Goal: Task Accomplishment & Management: Manage account settings

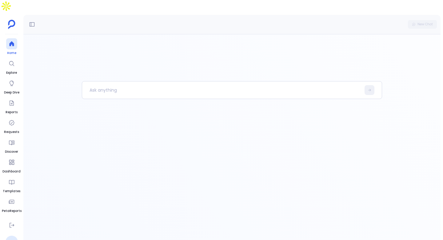
click at [8, 38] on div at bounding box center [11, 43] width 11 height 11
click at [32, 19] on button at bounding box center [32, 24] width 10 height 10
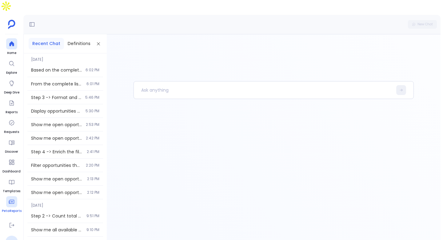
scroll to position [36, 0]
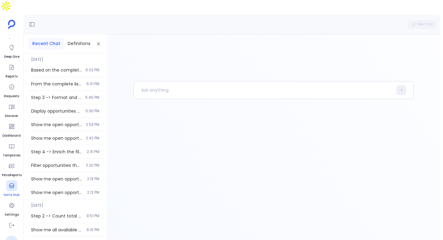
click at [15, 180] on div at bounding box center [11, 185] width 11 height 11
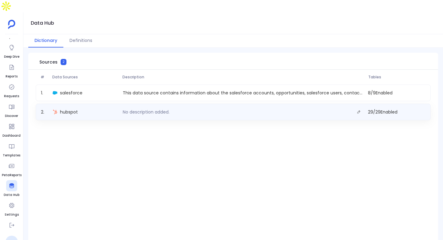
click at [79, 107] on div "hubspot" at bounding box center [85, 111] width 70 height 9
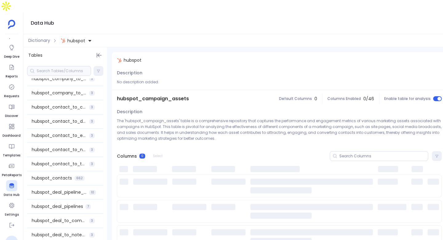
scroll to position [116, 0]
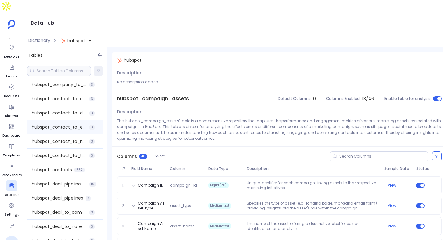
click at [55, 120] on div "hubspot_contact_to_engagement_association 3" at bounding box center [65, 127] width 76 height 14
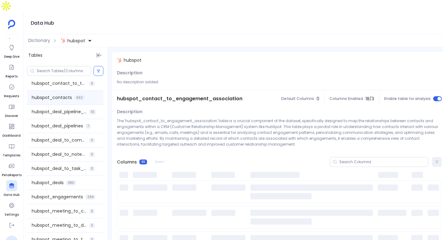
scroll to position [222, 0]
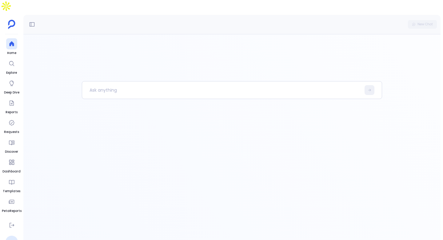
click at [14, 235] on link "PS" at bounding box center [12, 241] width 12 height 12
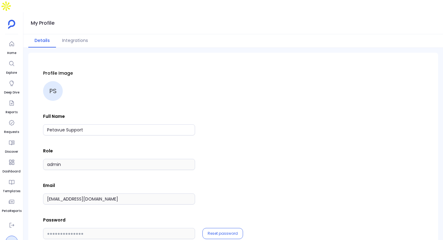
scroll to position [6, 0]
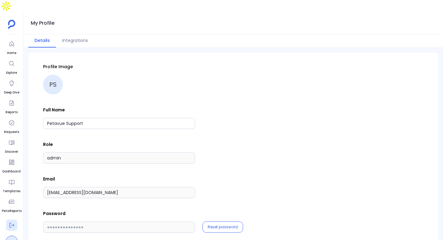
click at [15, 219] on button at bounding box center [11, 224] width 11 height 11
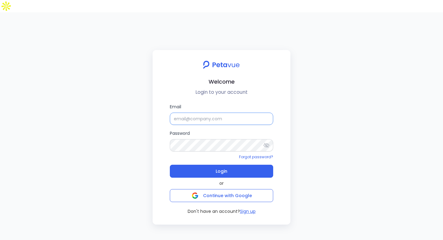
click at [206, 112] on input "Email" at bounding box center [221, 118] width 103 height 12
type input "[EMAIL_ADDRESS][DOMAIN_NAME]"
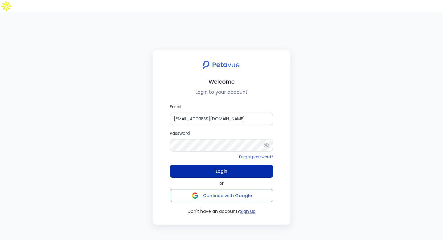
click at [234, 164] on button "Login" at bounding box center [221, 170] width 103 height 13
